Goal: Find specific page/section: Find specific page/section

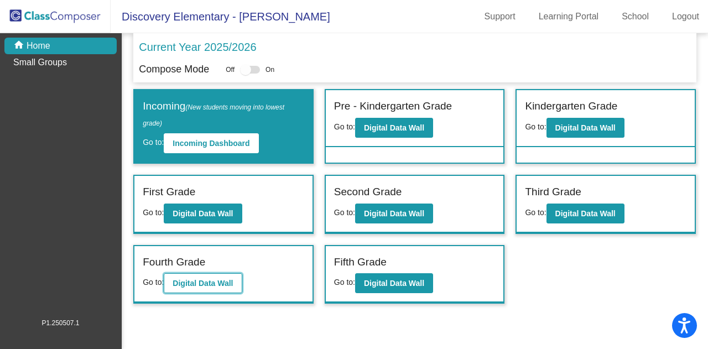
click at [226, 281] on b "Digital Data Wall" at bounding box center [203, 283] width 60 height 9
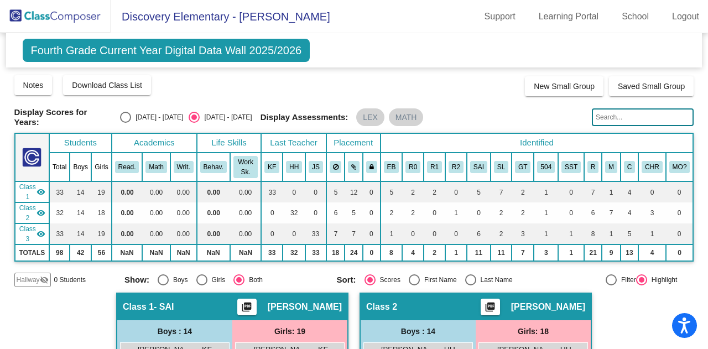
click at [63, 17] on img at bounding box center [55, 16] width 111 height 33
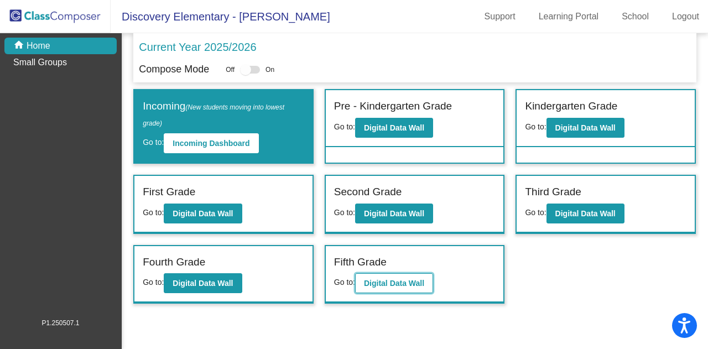
click at [374, 283] on b "Digital Data Wall" at bounding box center [394, 283] width 60 height 9
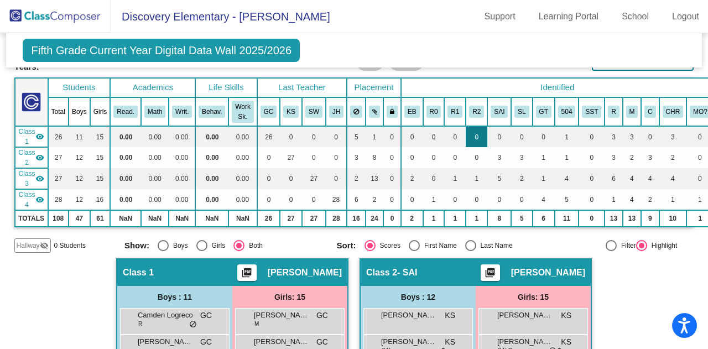
scroll to position [50, 0]
